Goal: Task Accomplishment & Management: Manage account settings

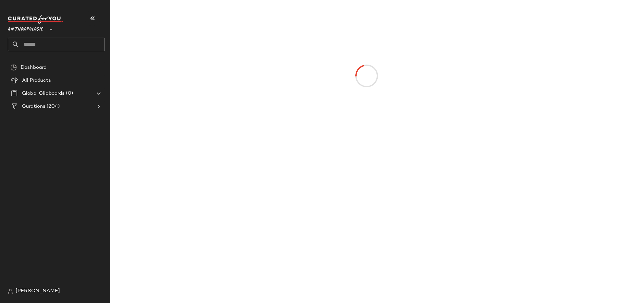
click at [36, 27] on span "Anthropologie" at bounding box center [25, 28] width 35 height 12
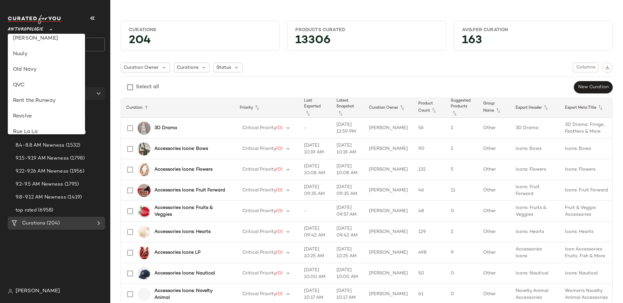
scroll to position [356, 0]
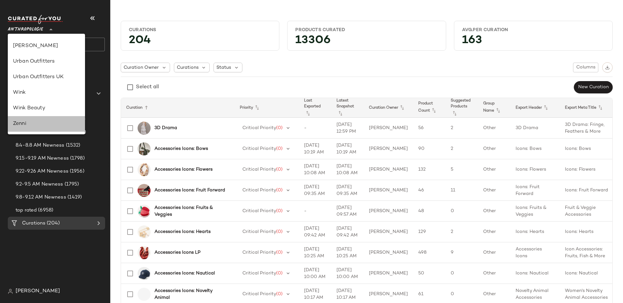
click at [30, 117] on div "Zenni" at bounding box center [46, 124] width 77 height 16
type input "**"
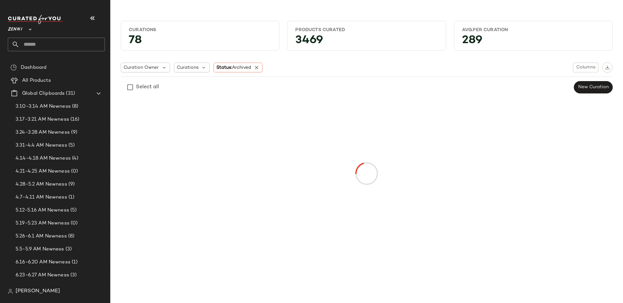
click at [44, 58] on div "Zenni **" at bounding box center [59, 35] width 102 height 51
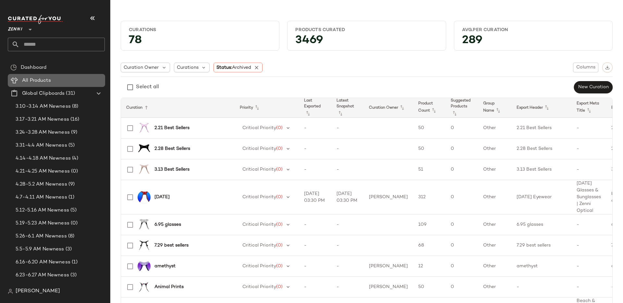
click at [61, 82] on div "All Products" at bounding box center [61, 80] width 82 height 7
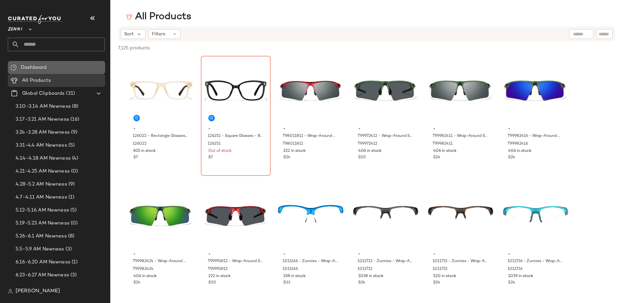
click at [54, 69] on div "Dashboard" at bounding box center [61, 67] width 84 height 7
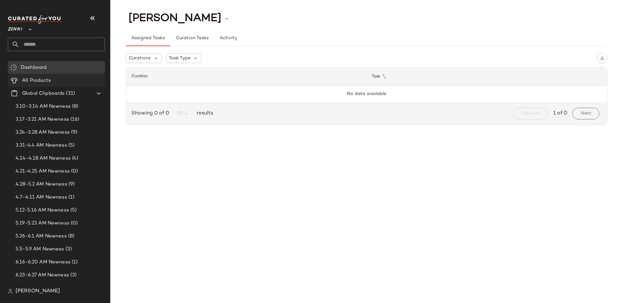
click at [65, 80] on div "All Products" at bounding box center [61, 80] width 82 height 7
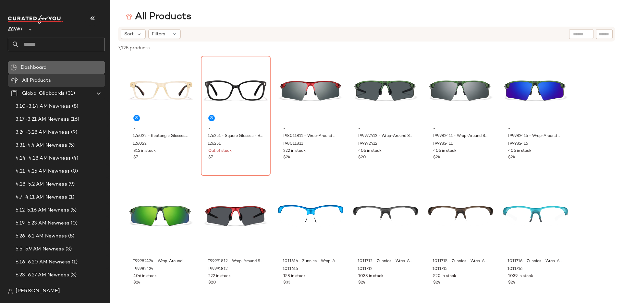
click at [56, 65] on div "Dashboard" at bounding box center [61, 67] width 84 height 7
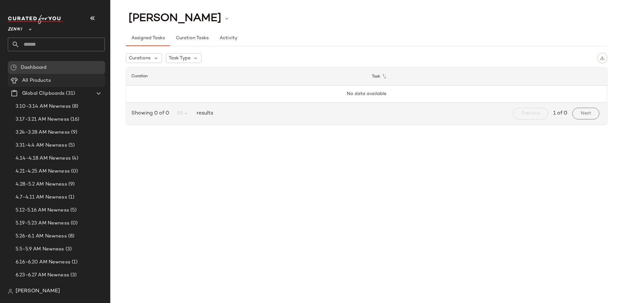
click at [43, 78] on span "All Products" at bounding box center [36, 80] width 29 height 7
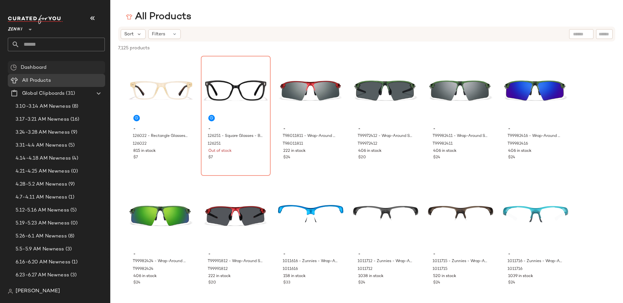
click at [35, 66] on span "Dashboard" at bounding box center [34, 67] width 26 height 7
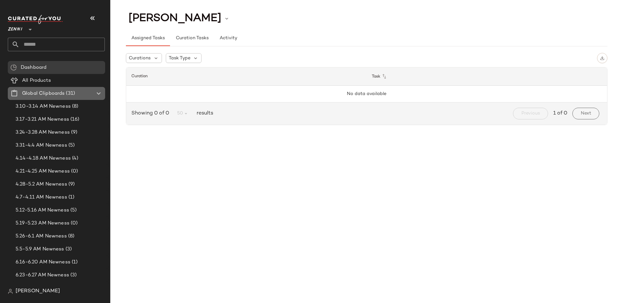
click at [43, 92] on span "Global Clipboards" at bounding box center [43, 93] width 42 height 7
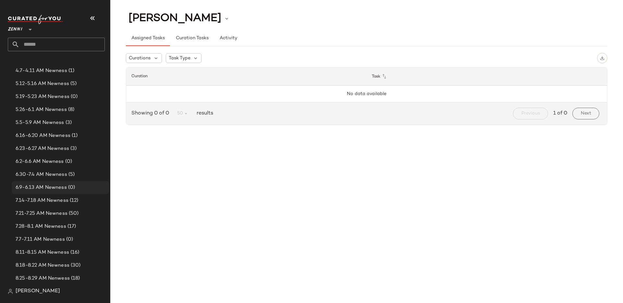
scroll to position [230, 0]
click at [24, 275] on span "Curations" at bounding box center [33, 278] width 23 height 7
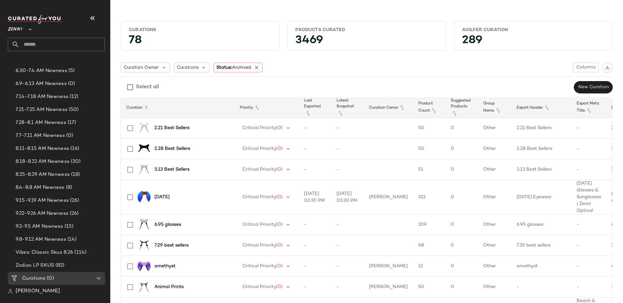
click at [259, 68] on icon at bounding box center [257, 68] width 6 height 6
click at [260, 69] on div "Curation Owner Curations Status Columns" at bounding box center [367, 67] width 492 height 10
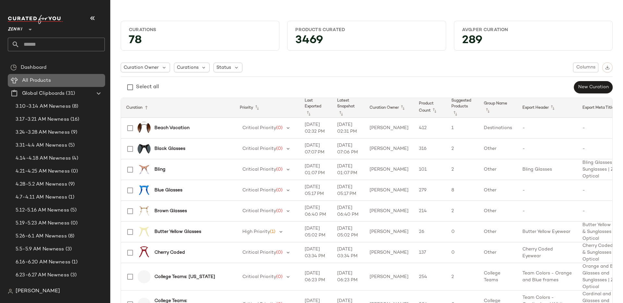
click at [46, 80] on span "All Products" at bounding box center [36, 80] width 29 height 7
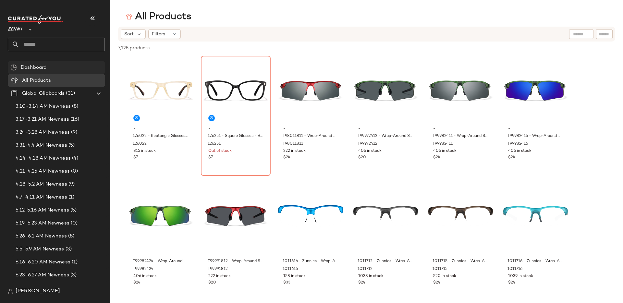
click at [39, 69] on span "Dashboard" at bounding box center [34, 67] width 26 height 7
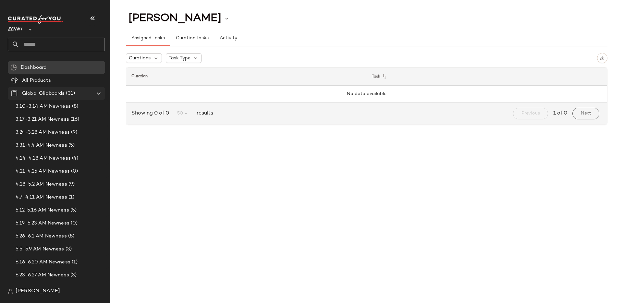
click at [64, 92] on span "Global Clipboards" at bounding box center [43, 93] width 42 height 7
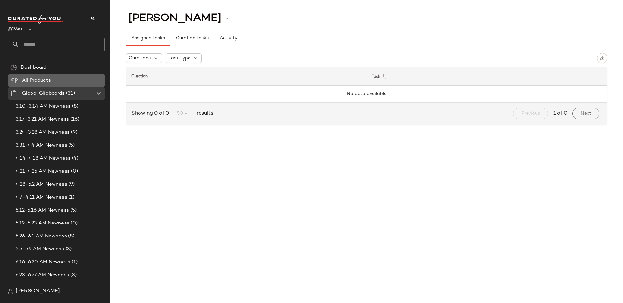
click at [56, 82] on div "All Products" at bounding box center [61, 80] width 82 height 7
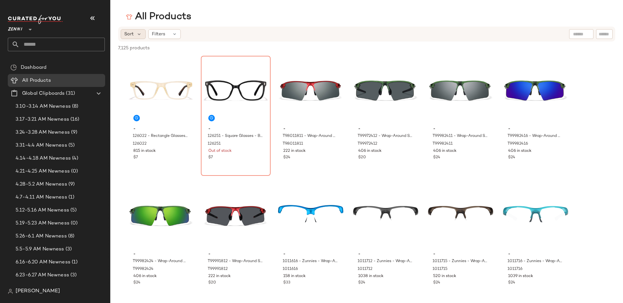
click at [133, 37] on div "Sort" at bounding box center [133, 34] width 25 height 10
click at [158, 31] on span "Filters" at bounding box center [158, 34] width 13 height 7
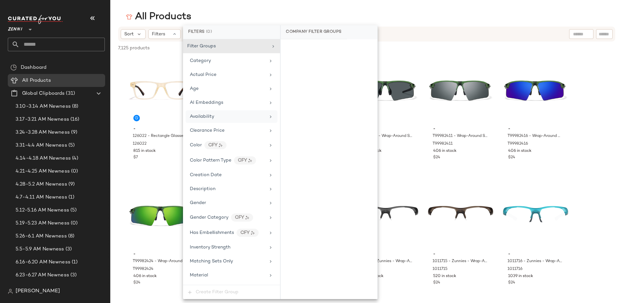
click at [213, 115] on span "Availability" at bounding box center [202, 116] width 24 height 5
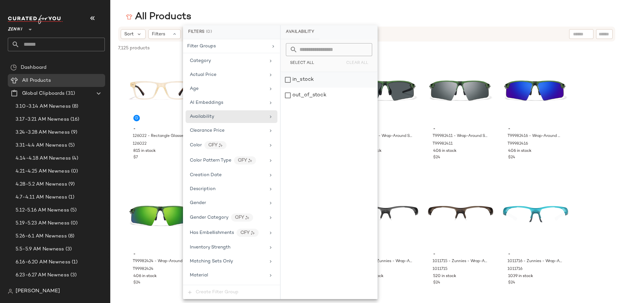
click at [286, 77] on div "in_stock" at bounding box center [328, 80] width 97 height 16
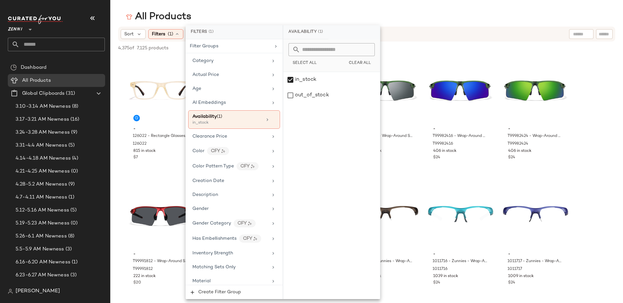
click at [168, 49] on span "7,125 products" at bounding box center [152, 48] width 31 height 7
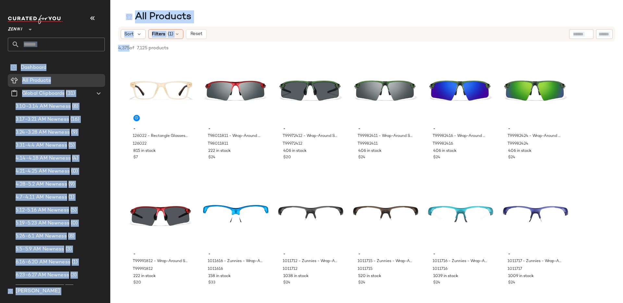
drag, startPoint x: 129, startPoint y: 48, endPoint x: 103, endPoint y: 47, distance: 25.9
click at [103, 47] on div "Zenni ** Dashboard All Products Global Clipboards (31) 3.10-3.14 AM Newness (8)…" at bounding box center [311, 151] width 623 height 303
copy div "Dashboard All Products Global Clipboards (31) 3.10-3.14 AM Newness (8) 3.17-3.2…"
click at [238, 21] on div "All Products" at bounding box center [366, 16] width 512 height 13
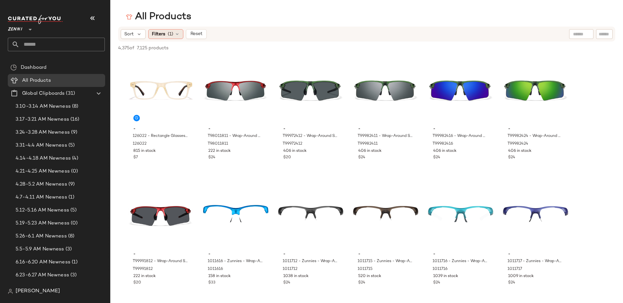
click at [161, 38] on div "Filters (1)" at bounding box center [165, 34] width 35 height 10
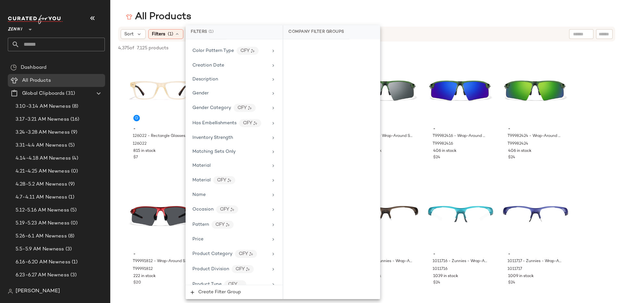
scroll to position [116, 0]
click at [248, 139] on div "Inventory Strength" at bounding box center [230, 136] width 76 height 7
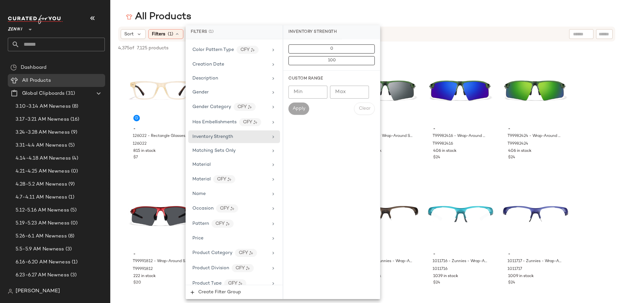
click at [339, 90] on input "Max" at bounding box center [349, 92] width 39 height 13
click at [310, 93] on input "Min" at bounding box center [307, 92] width 39 height 13
type input "*"
click at [298, 113] on button "Apply" at bounding box center [298, 108] width 21 height 12
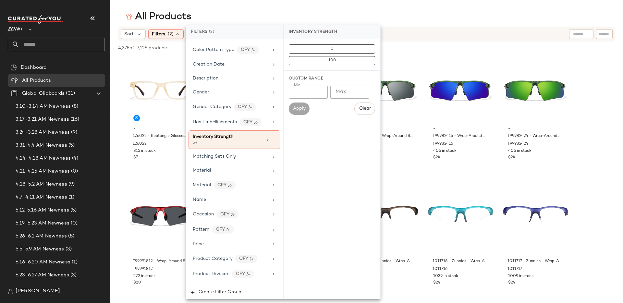
click at [116, 52] on div "4,375 of 7,125 products • 0 selected Deselect All" at bounding box center [366, 49] width 512 height 14
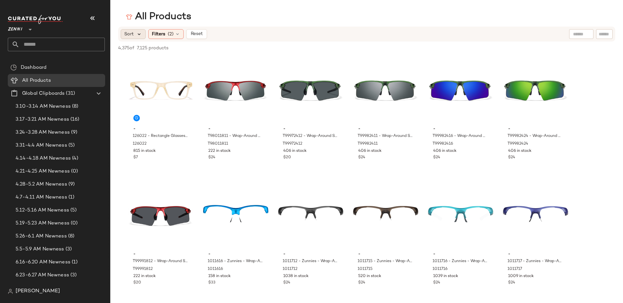
click at [140, 33] on icon at bounding box center [139, 34] width 6 height 6
click at [156, 29] on div "Filters (2)" at bounding box center [165, 34] width 35 height 10
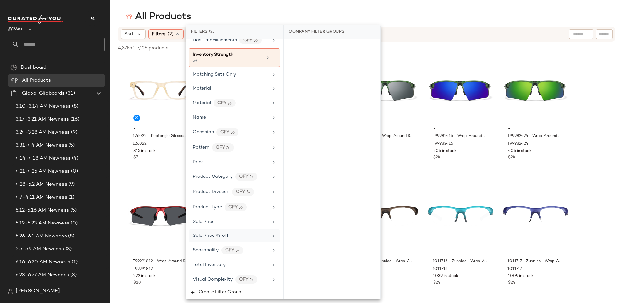
scroll to position [201, 0]
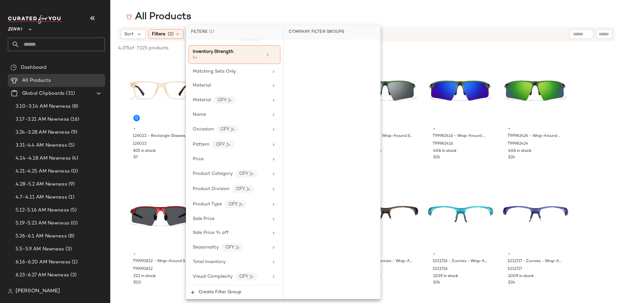
click at [156, 49] on span "7,125 products" at bounding box center [152, 48] width 31 height 7
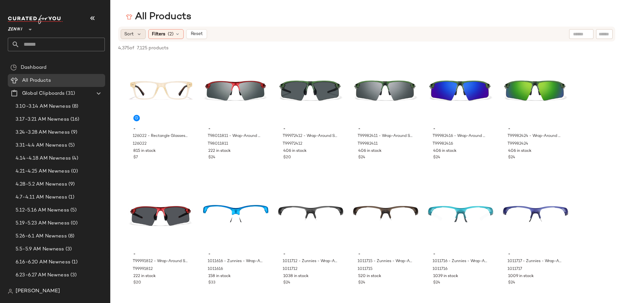
click at [134, 36] on div "Sort" at bounding box center [133, 34] width 25 height 10
click at [222, 47] on div "4,375 of 7,125 products • 0 selected Deselect All" at bounding box center [366, 49] width 512 height 14
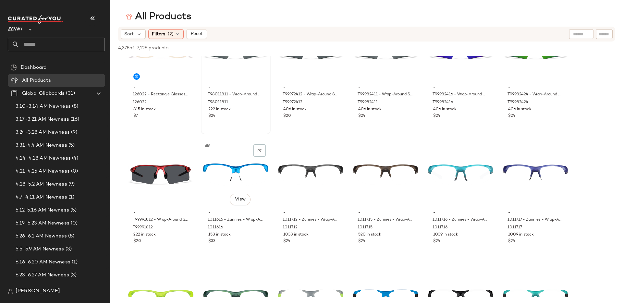
scroll to position [0, 0]
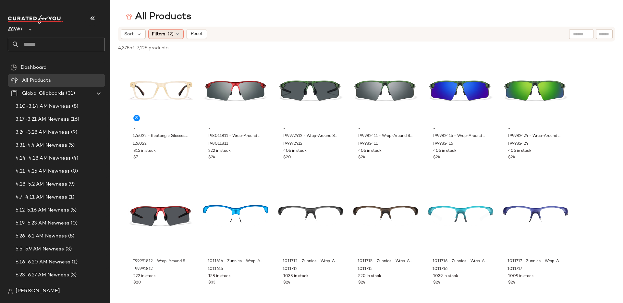
click at [168, 37] on span "(2)" at bounding box center [171, 34] width 6 height 7
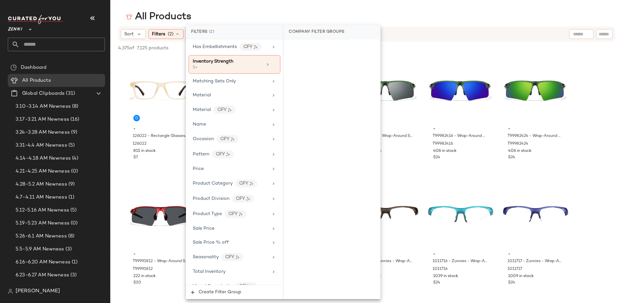
scroll to position [201, 0]
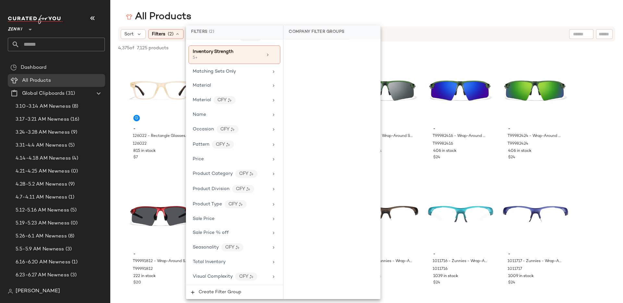
click at [21, 30] on span "Zenni" at bounding box center [15, 28] width 15 height 12
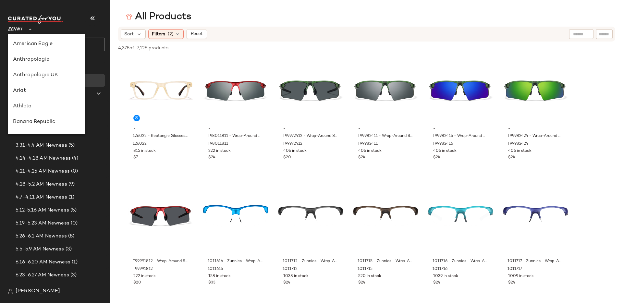
click at [18, 32] on span "Zenni" at bounding box center [15, 28] width 15 height 12
click at [40, 126] on div "Revolve" at bounding box center [46, 123] width 67 height 8
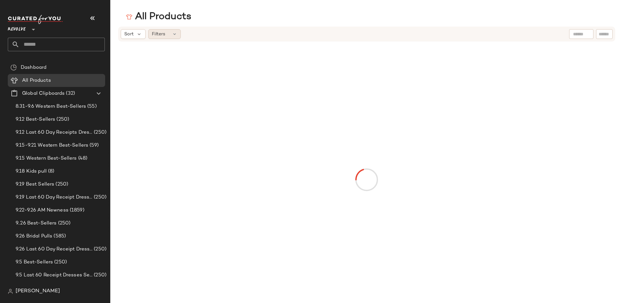
click at [172, 33] on icon at bounding box center [174, 33] width 5 height 5
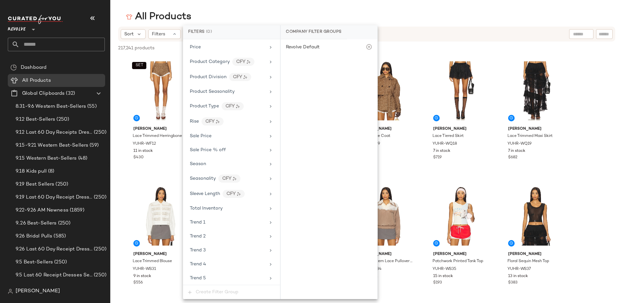
scroll to position [631, 0]
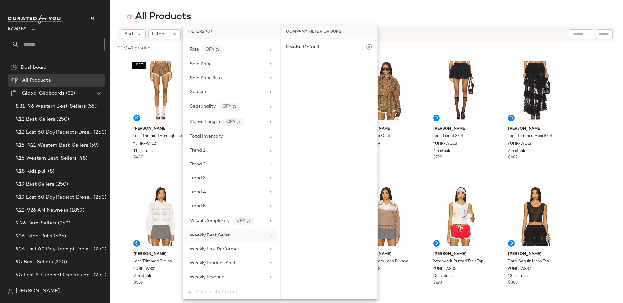
click at [222, 234] on span "Weekly Best Seller" at bounding box center [210, 235] width 40 height 5
click at [157, 51] on div "217,241 products • 0 selected Deselect All" at bounding box center [366, 49] width 512 height 14
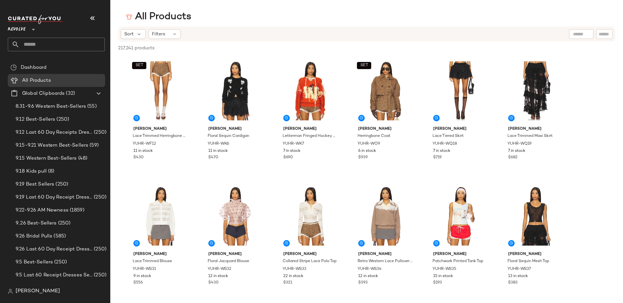
click at [48, 19] on img at bounding box center [35, 19] width 55 height 9
click at [41, 25] on div "Revolve **" at bounding box center [40, 26] width 65 height 16
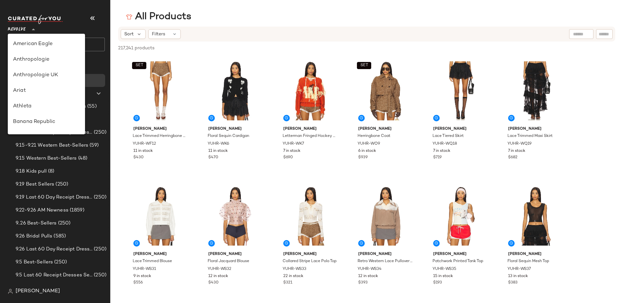
click at [32, 28] on icon at bounding box center [34, 30] width 8 height 8
click at [37, 125] on div "Zenni" at bounding box center [46, 124] width 67 height 8
type input "**"
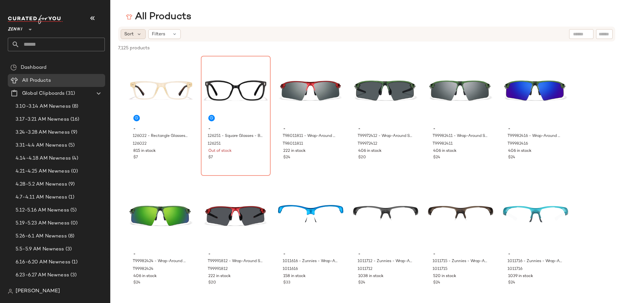
click at [129, 36] on span "Sort" at bounding box center [128, 34] width 9 height 7
click at [158, 37] on span "Filters" at bounding box center [158, 34] width 13 height 7
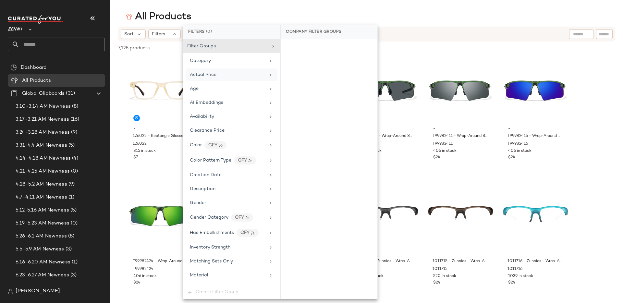
click at [209, 68] on div "Actual Price" at bounding box center [231, 74] width 92 height 13
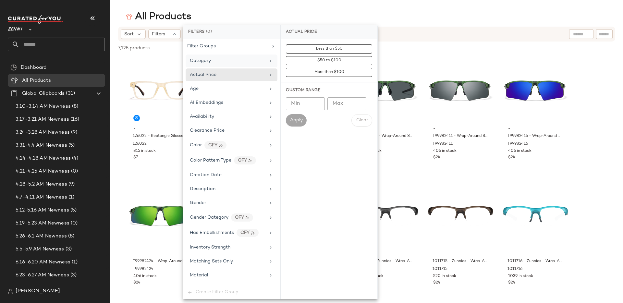
click at [209, 65] on div "Category" at bounding box center [231, 60] width 92 height 13
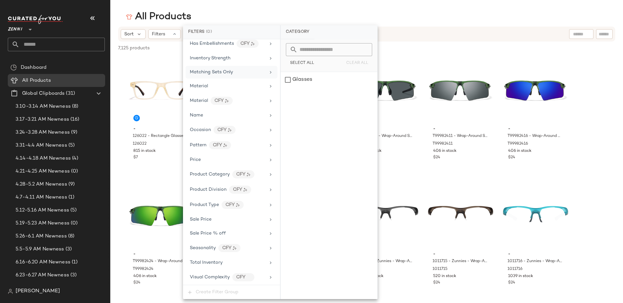
scroll to position [190, 0]
click at [165, 69] on div "#1 View" at bounding box center [160, 91] width 65 height 66
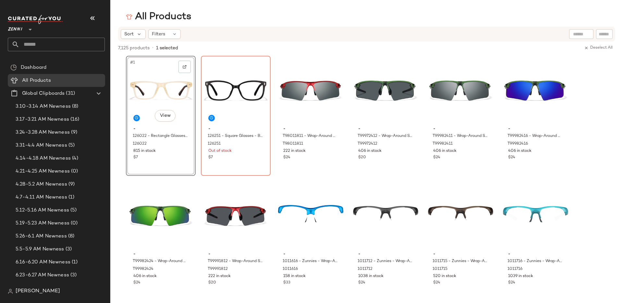
click at [163, 61] on div "#1 View" at bounding box center [160, 91] width 65 height 66
click at [201, 42] on div "7,125 products • 1 selected Deselect All" at bounding box center [366, 49] width 512 height 14
click at [219, 67] on div "#2 View" at bounding box center [235, 91] width 65 height 66
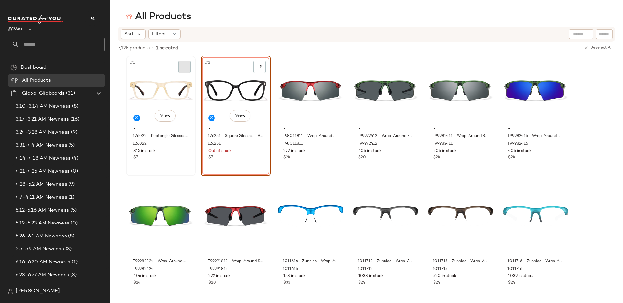
click at [179, 69] on div at bounding box center [184, 67] width 12 height 12
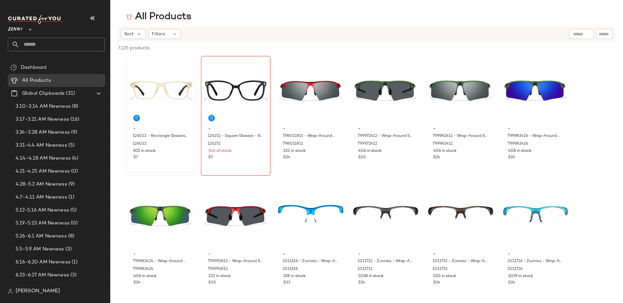
click at [315, 35] on div "Sort Filters" at bounding box center [324, 34] width 407 height 10
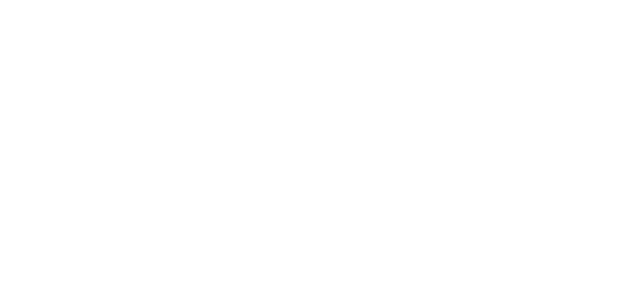
click at [34, 0] on html at bounding box center [311, 0] width 623 height 0
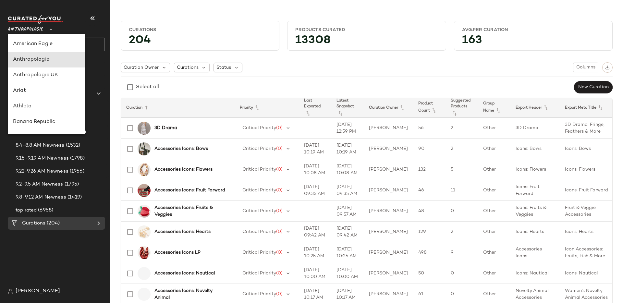
click at [39, 26] on span "Anthropologie" at bounding box center [25, 28] width 35 height 12
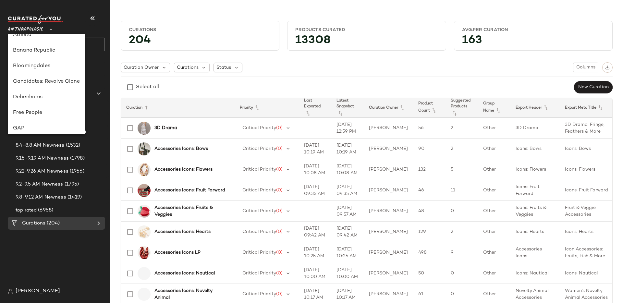
scroll to position [72, 0]
click at [40, 106] on div "Free People" at bounding box center [46, 112] width 77 height 16
type input "**"
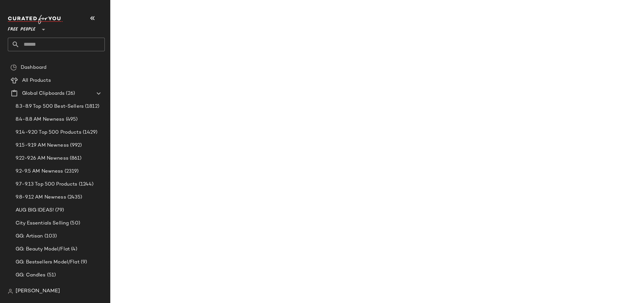
click at [44, 47] on input "text" at bounding box center [61, 45] width 85 height 14
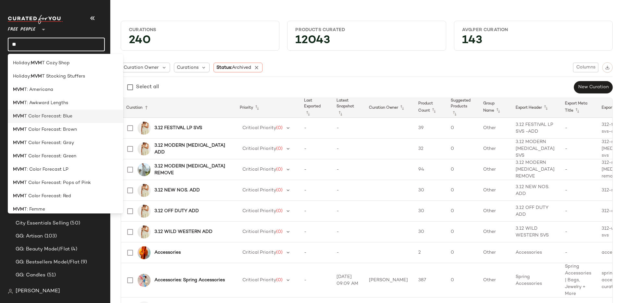
type input "*"
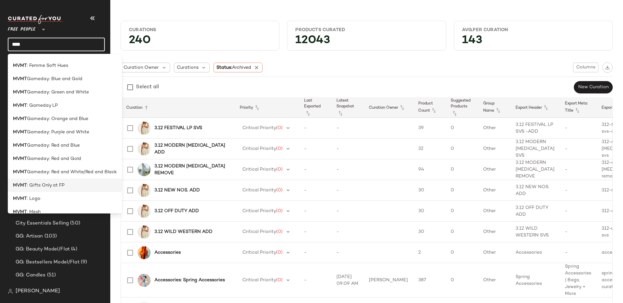
type input "****"
click at [71, 182] on div "MVMT : Gifts Only at FP" at bounding box center [65, 185] width 104 height 7
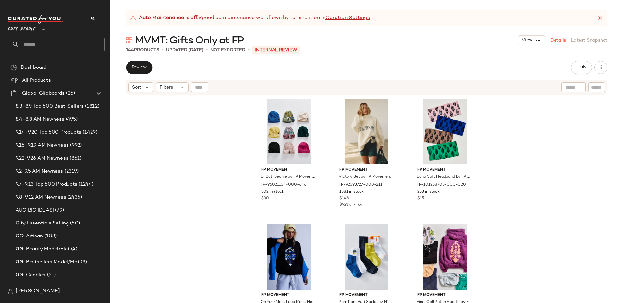
click at [559, 39] on link "Details" at bounding box center [558, 40] width 16 height 7
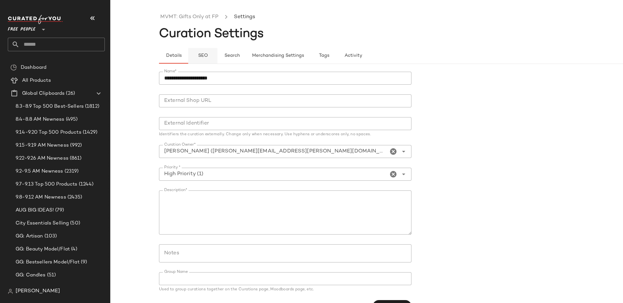
click at [205, 57] on span "SEO" at bounding box center [202, 55] width 10 height 5
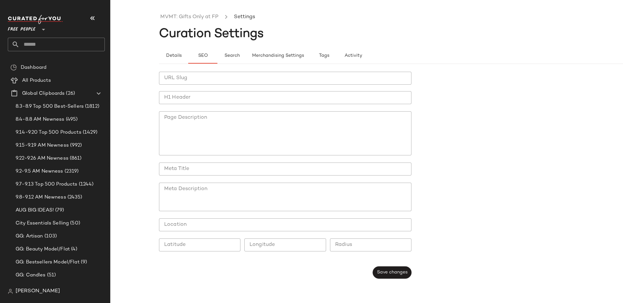
click at [193, 80] on input "URL Slug" at bounding box center [285, 78] width 252 height 13
type input "*"
type input "**********"
drag, startPoint x: 219, startPoint y: 16, endPoint x: 179, endPoint y: 16, distance: 40.2
click at [179, 16] on ul "MVMT: Gifts Only at FP Settings" at bounding box center [415, 17] width 512 height 15
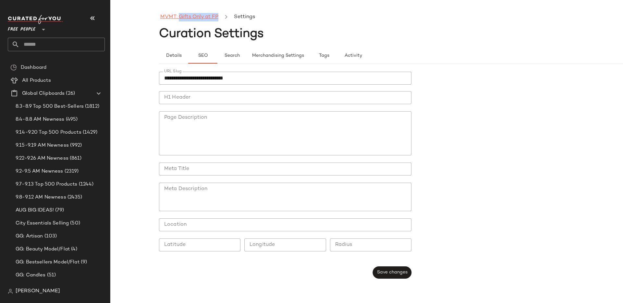
copy link "Gifts Only at FP"
click at [191, 100] on input "H1 Header" at bounding box center [285, 97] width 252 height 13
paste input "**********"
type input "**********"
click at [195, 168] on input "Meta Title" at bounding box center [285, 168] width 252 height 13
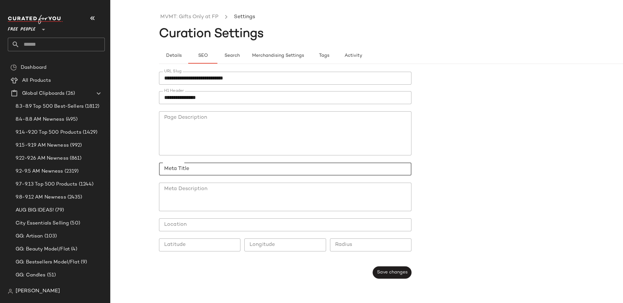
paste input "**********"
click at [162, 169] on input "**********" at bounding box center [285, 168] width 252 height 13
drag, startPoint x: 201, startPoint y: 167, endPoint x: 283, endPoint y: 162, distance: 81.9
click at [277, 166] on input "**********" at bounding box center [285, 168] width 252 height 13
click at [190, 170] on input "**********" at bounding box center [285, 168] width 252 height 13
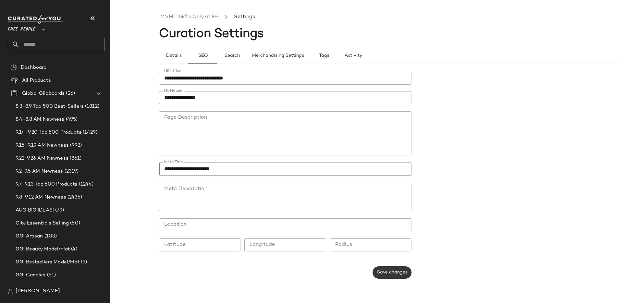
type input "**********"
click at [389, 270] on span "Save changes" at bounding box center [391, 272] width 31 height 5
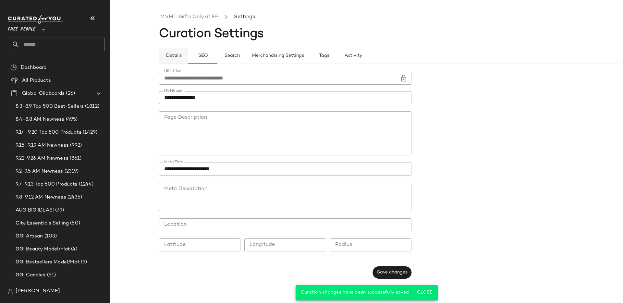
click at [181, 55] on span "Details" at bounding box center [173, 55] width 16 height 5
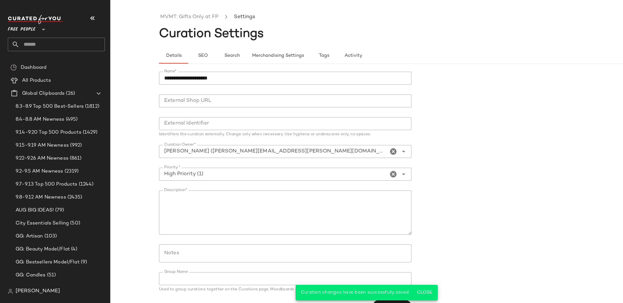
scroll to position [15, 0]
click at [249, 207] on textarea "Description*" at bounding box center [284, 212] width 250 height 44
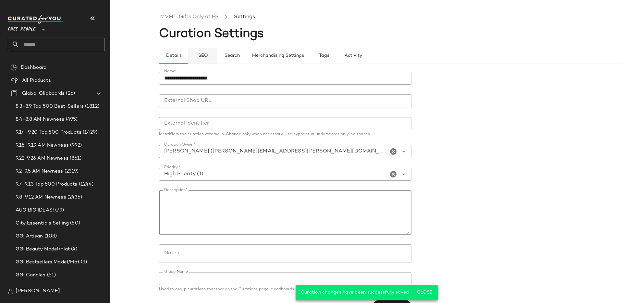
click at [197, 50] on button "SEO" at bounding box center [202, 56] width 29 height 16
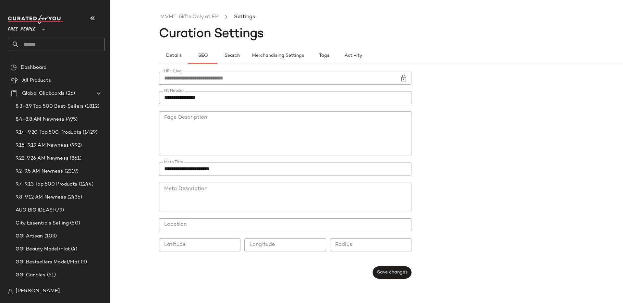
click at [344, 190] on textarea "Meta Description" at bounding box center [285, 197] width 252 height 29
paste textarea "**********"
type textarea "**********"
click at [303, 200] on textarea "Meta Description" at bounding box center [285, 197] width 252 height 29
paste textarea "**********"
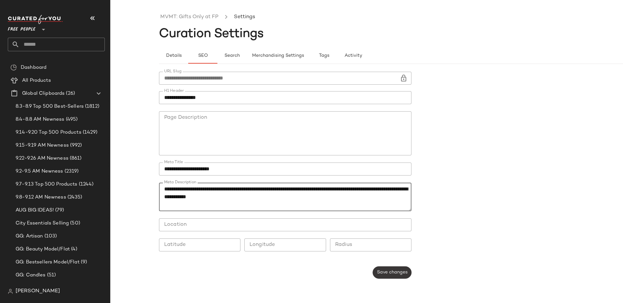
type textarea "**********"
click at [387, 275] on button "Save changes" at bounding box center [392, 272] width 39 height 12
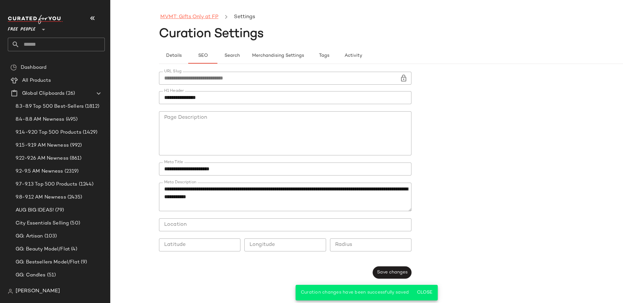
click at [188, 15] on link "MVMT: Gifts Only at FP" at bounding box center [189, 17] width 58 height 8
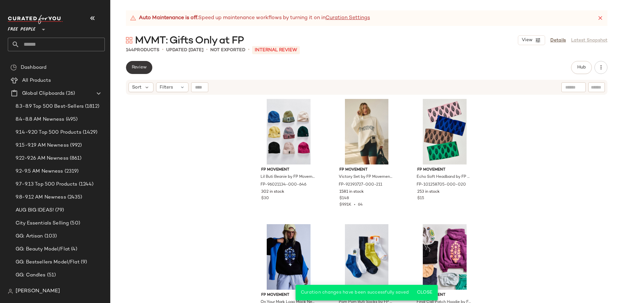
click at [149, 66] on button "Review" at bounding box center [139, 67] width 26 height 13
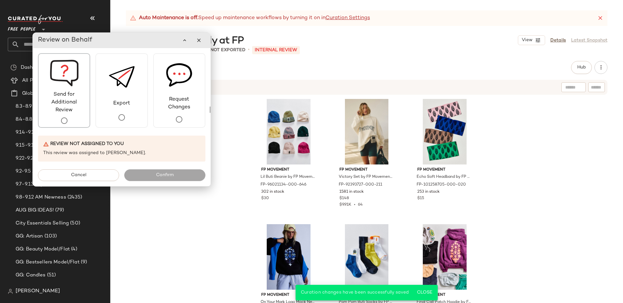
click at [82, 102] on span "Send for Additional Review" at bounding box center [64, 102] width 51 height 23
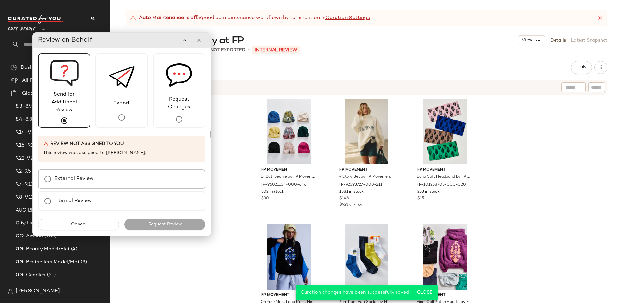
click at [80, 183] on label "External Review" at bounding box center [74, 179] width 40 height 13
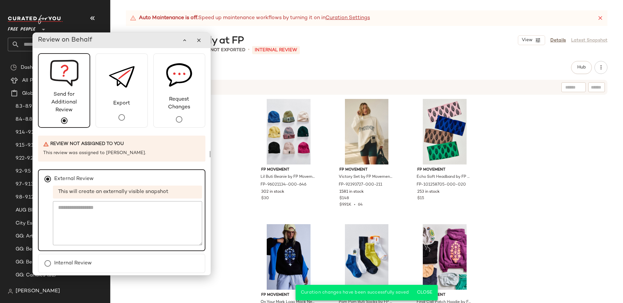
scroll to position [23, 0]
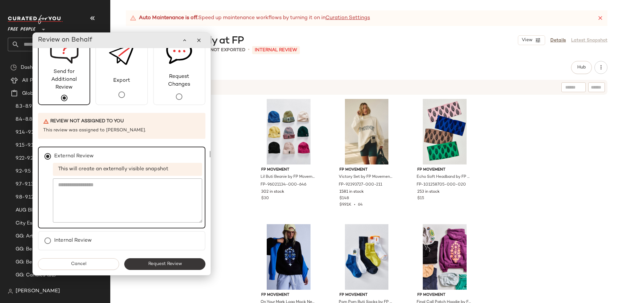
click at [157, 266] on span "Request Review" at bounding box center [165, 263] width 34 height 5
